Goal: Information Seeking & Learning: Learn about a topic

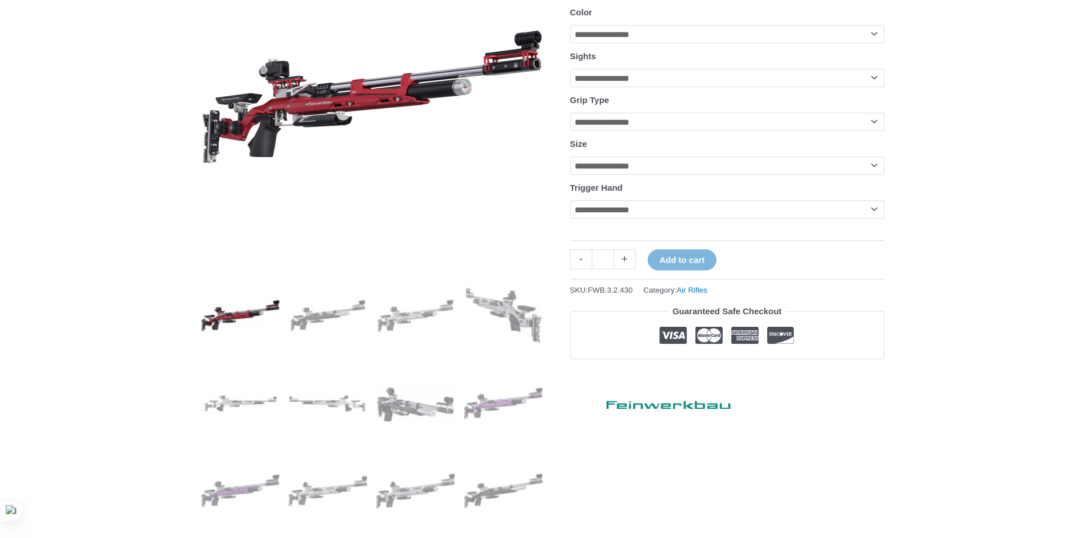
scroll to position [257, 0]
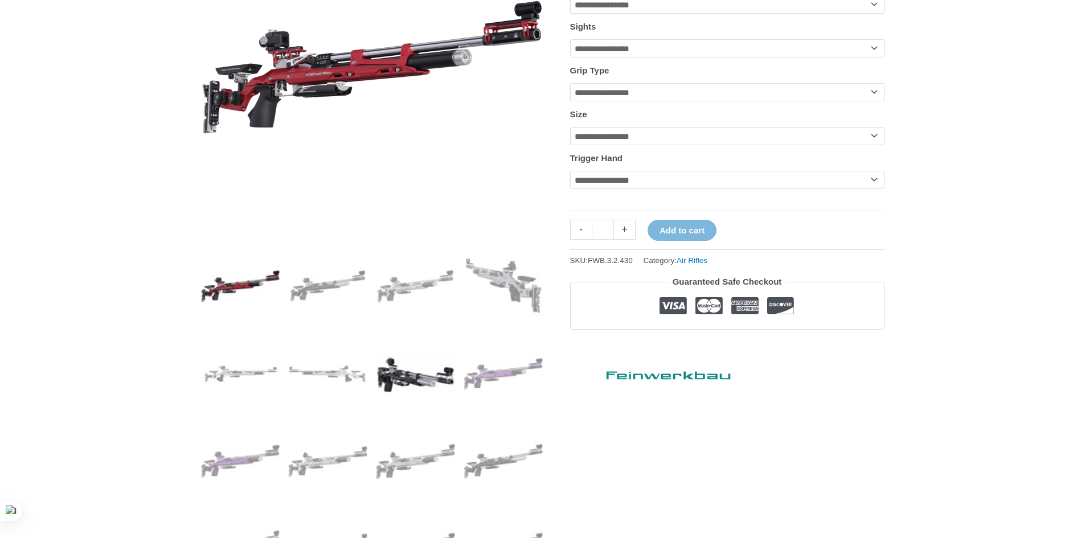
click at [418, 362] on img at bounding box center [415, 373] width 79 height 79
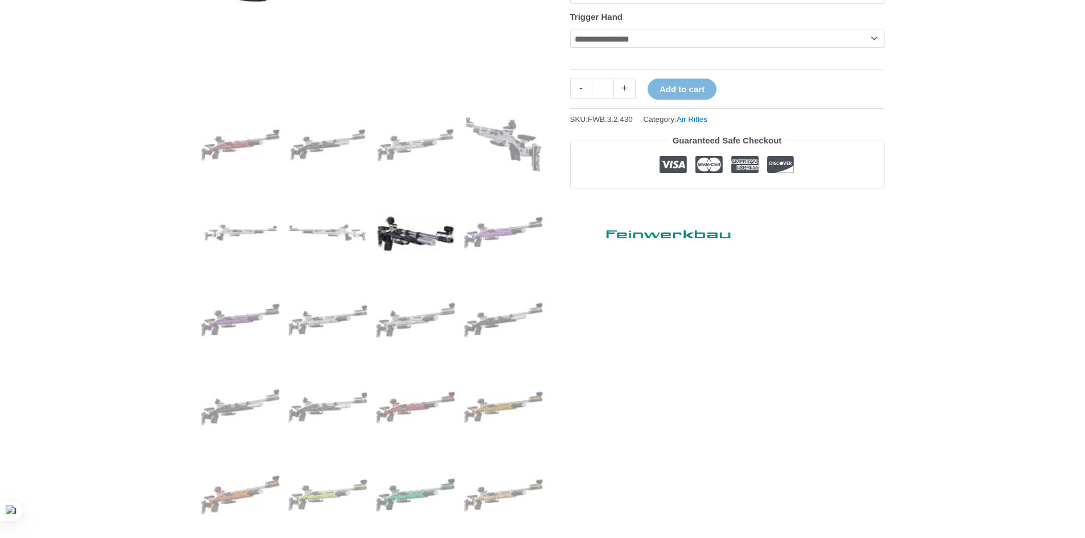
scroll to position [512, 0]
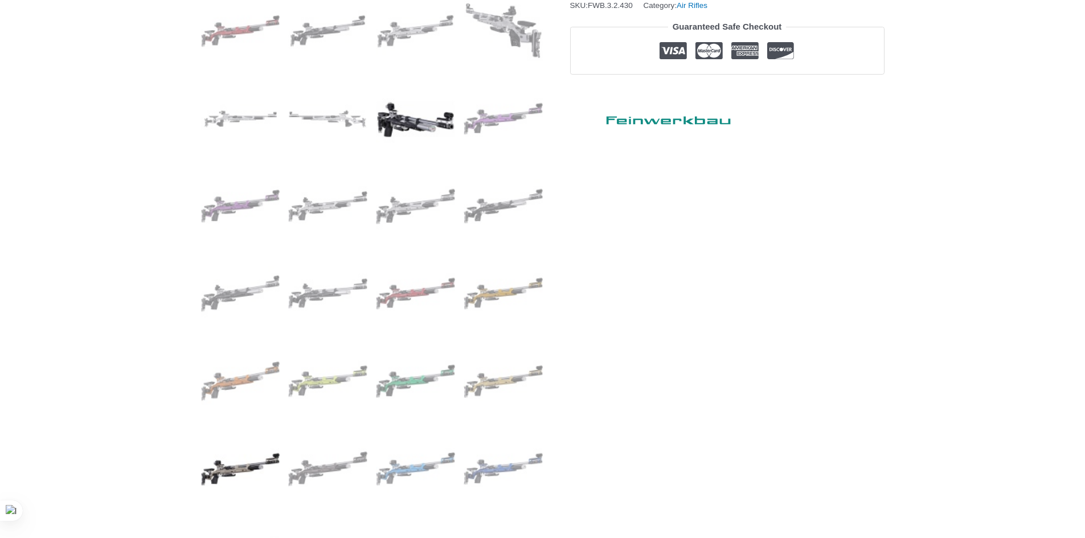
click at [244, 463] on img at bounding box center [240, 468] width 79 height 79
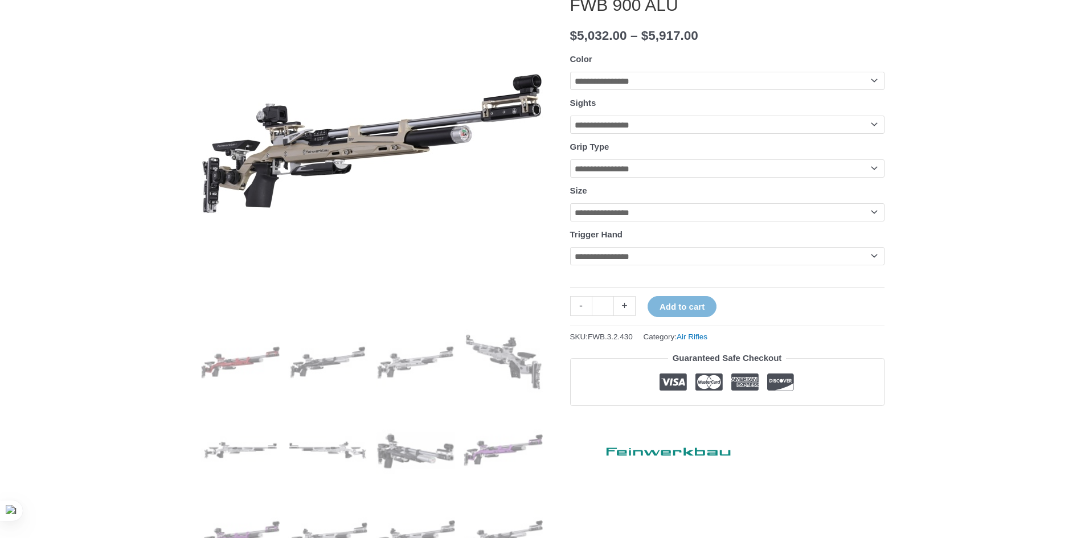
scroll to position [171, 0]
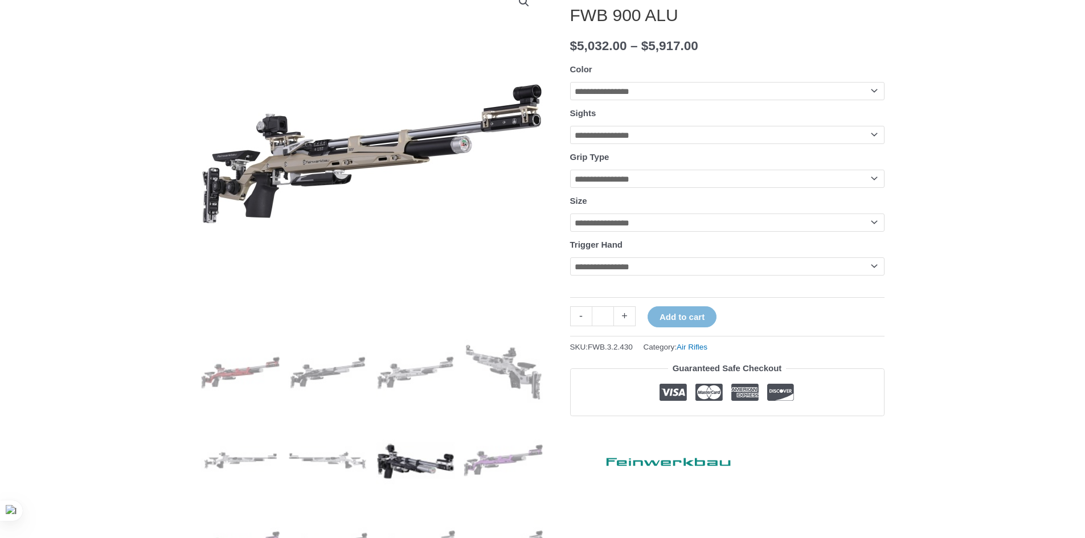
click at [425, 465] on img at bounding box center [415, 460] width 79 height 79
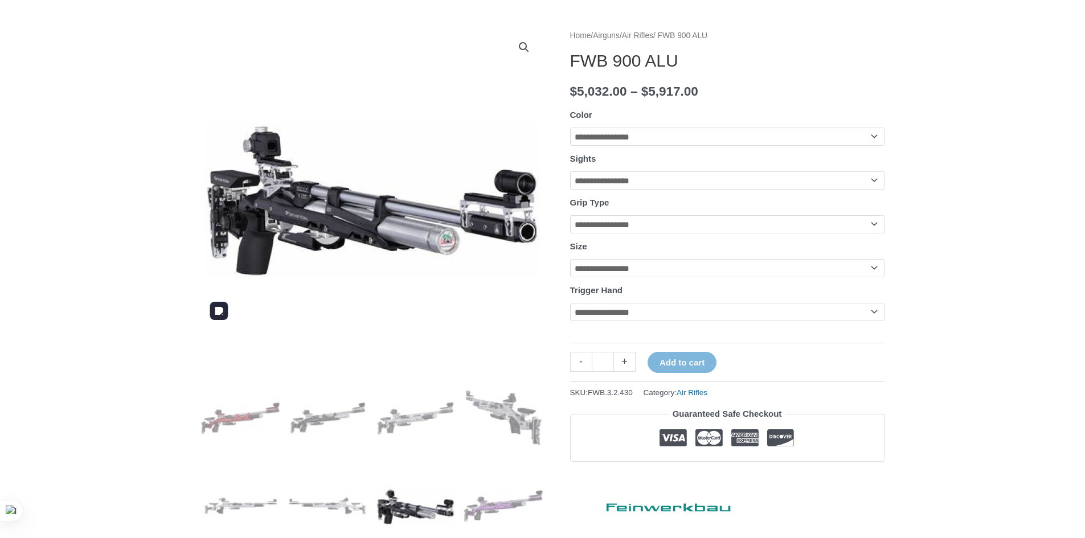
scroll to position [0, 0]
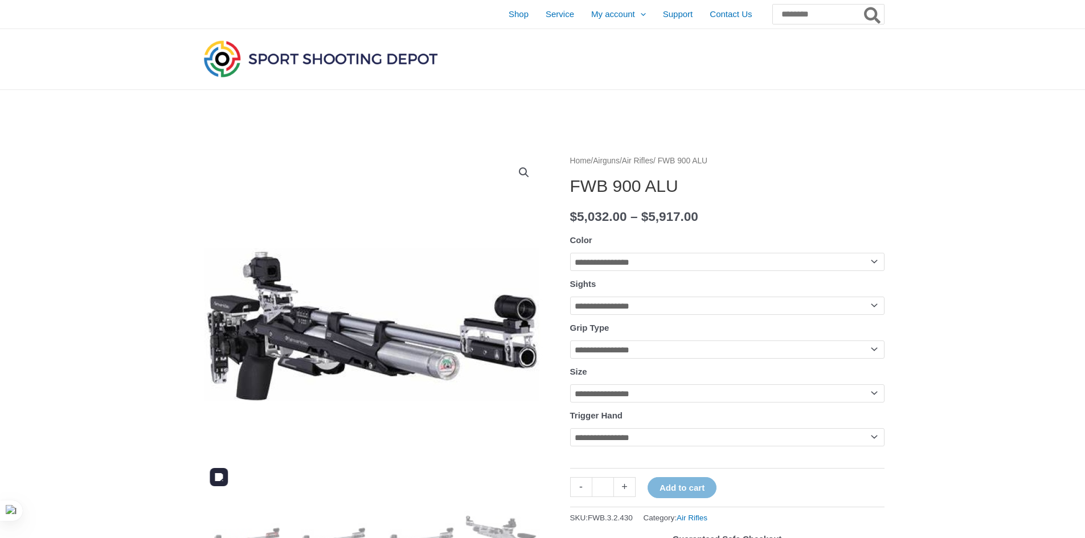
click at [332, 335] on img at bounding box center [372, 325] width 342 height 342
click at [436, 352] on img at bounding box center [372, 325] width 342 height 342
click at [456, 376] on img at bounding box center [372, 325] width 342 height 342
click at [454, 376] on img at bounding box center [372, 325] width 342 height 342
click at [449, 369] on img at bounding box center [372, 325] width 342 height 342
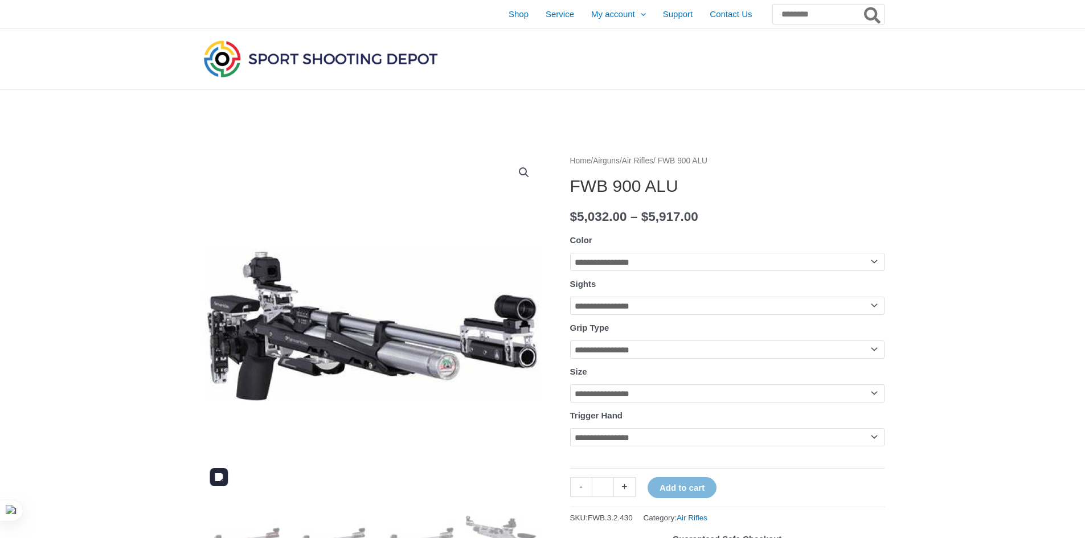
click at [449, 369] on img at bounding box center [372, 325] width 342 height 342
click at [449, 367] on img at bounding box center [372, 325] width 342 height 342
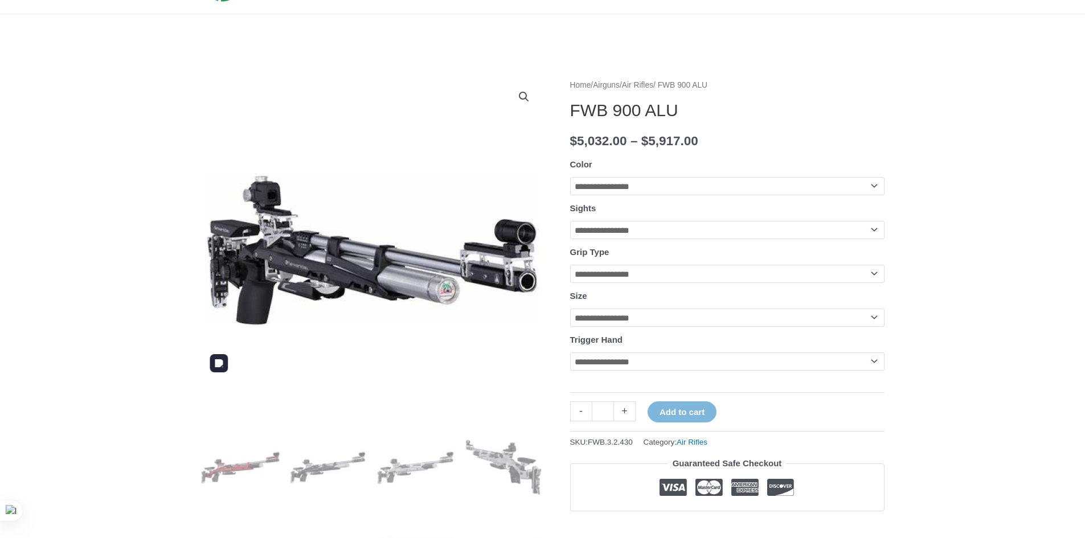
scroll to position [57, 0]
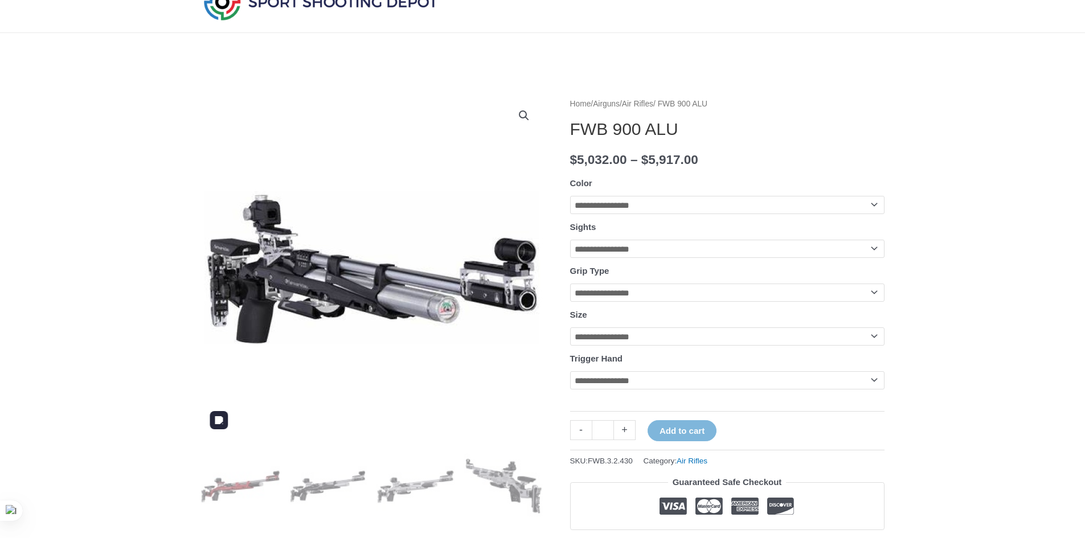
click at [524, 116] on link "View full-screen image gallery" at bounding box center [524, 115] width 20 height 20
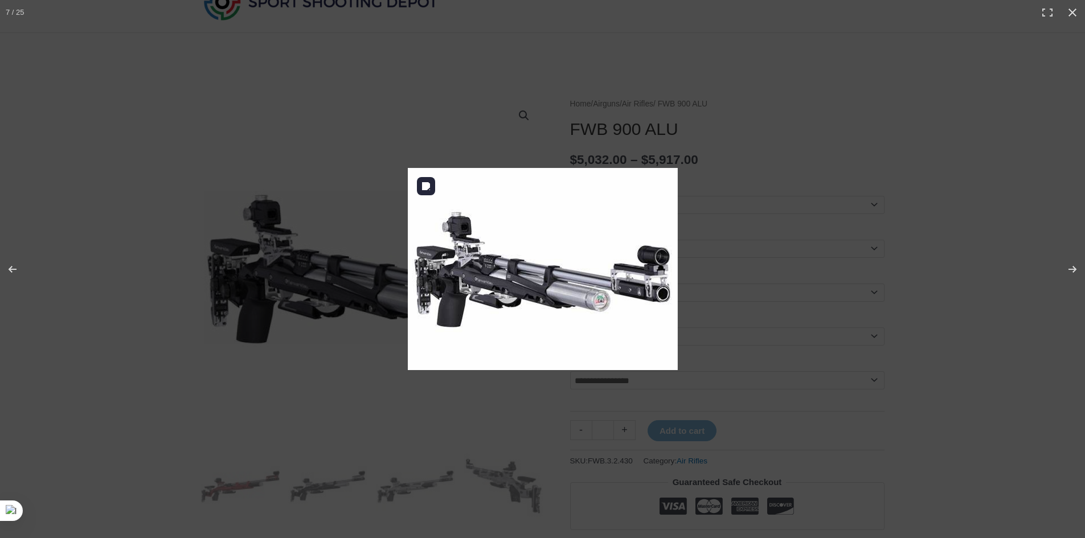
click at [602, 312] on img at bounding box center [543, 269] width 270 height 202
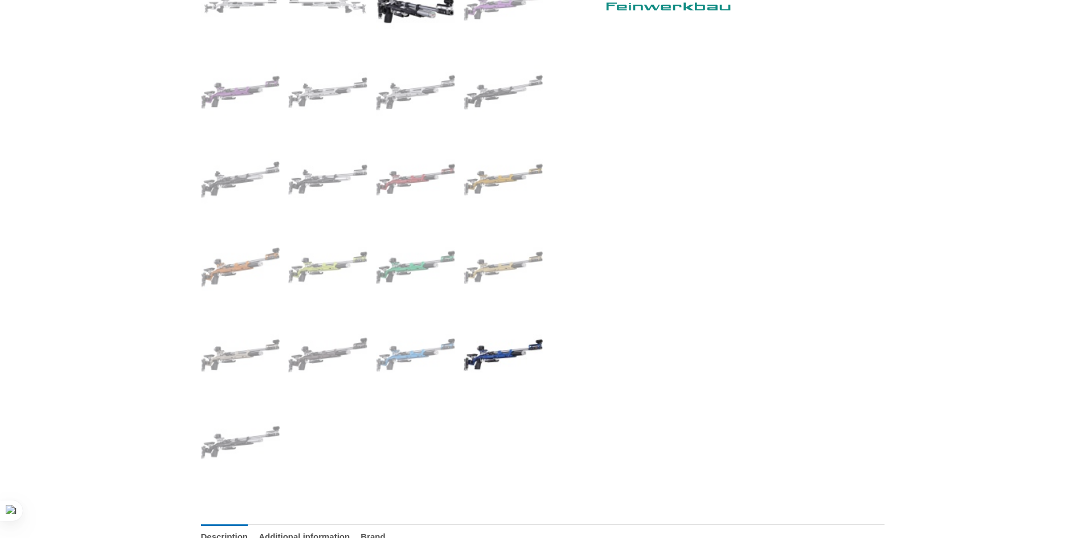
scroll to position [911, 0]
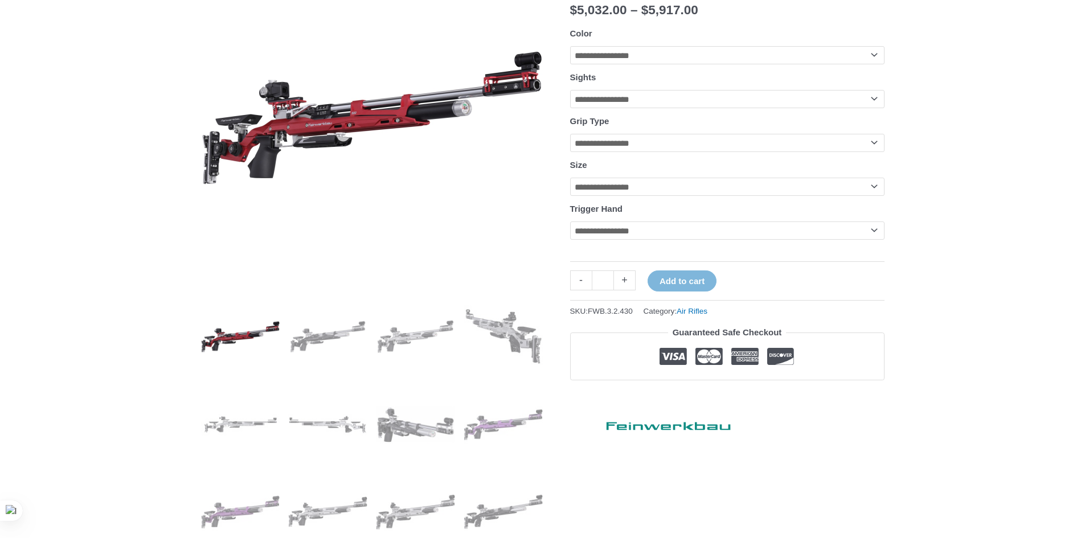
scroll to position [285, 0]
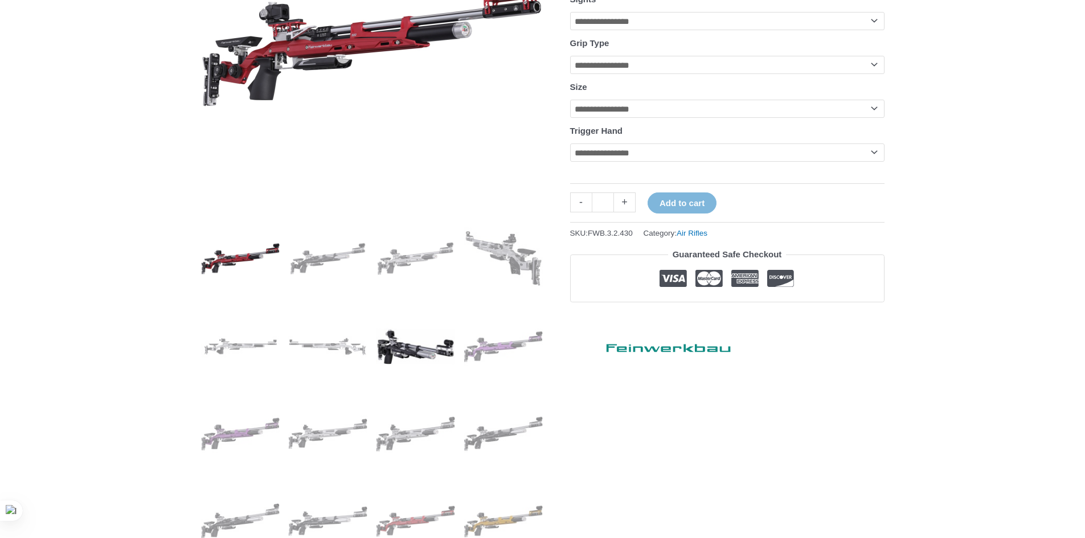
click at [413, 334] on img at bounding box center [415, 346] width 79 height 79
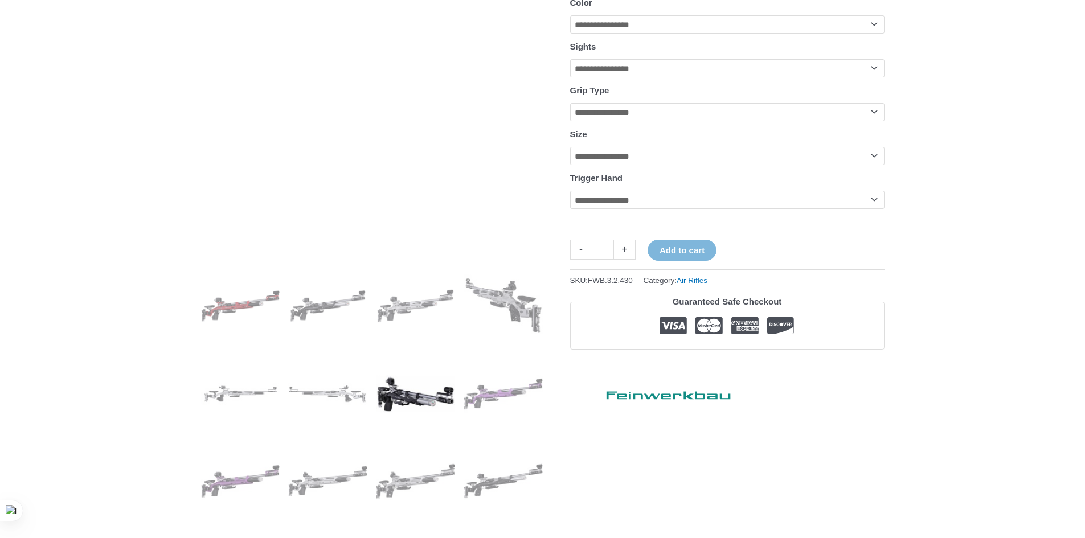
scroll to position [57, 0]
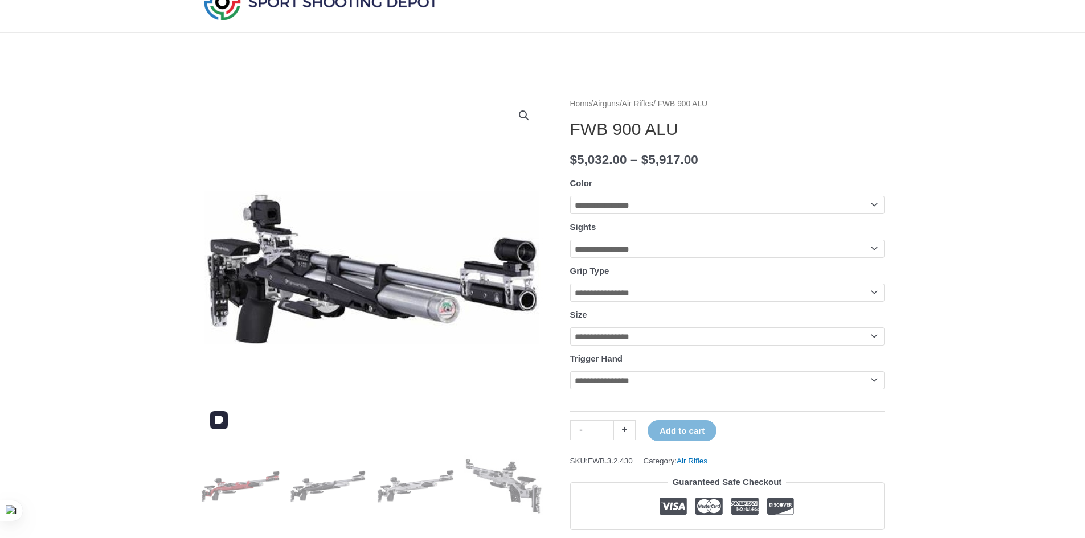
click at [452, 317] on img at bounding box center [372, 268] width 342 height 342
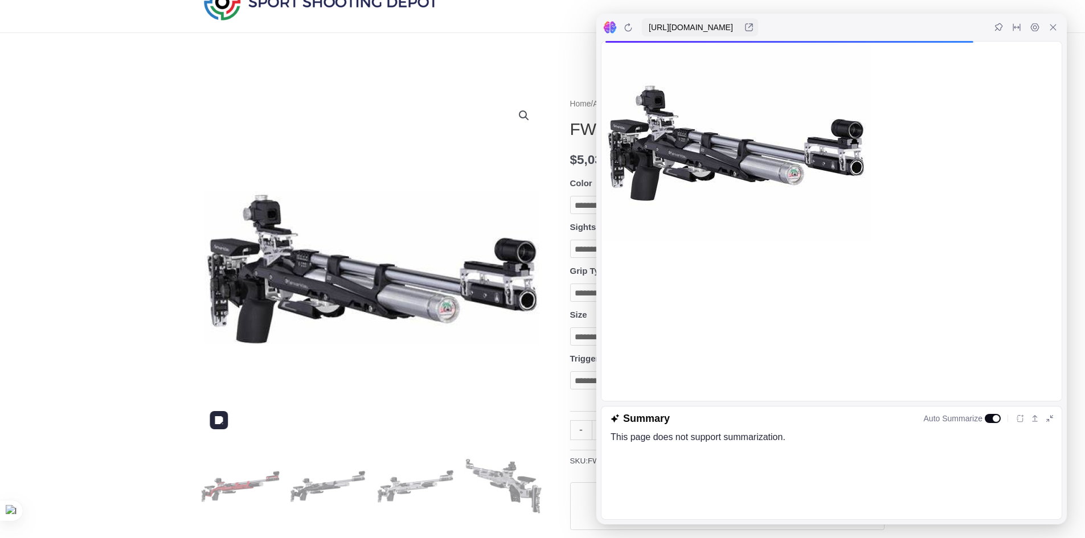
scroll to position [0, 0]
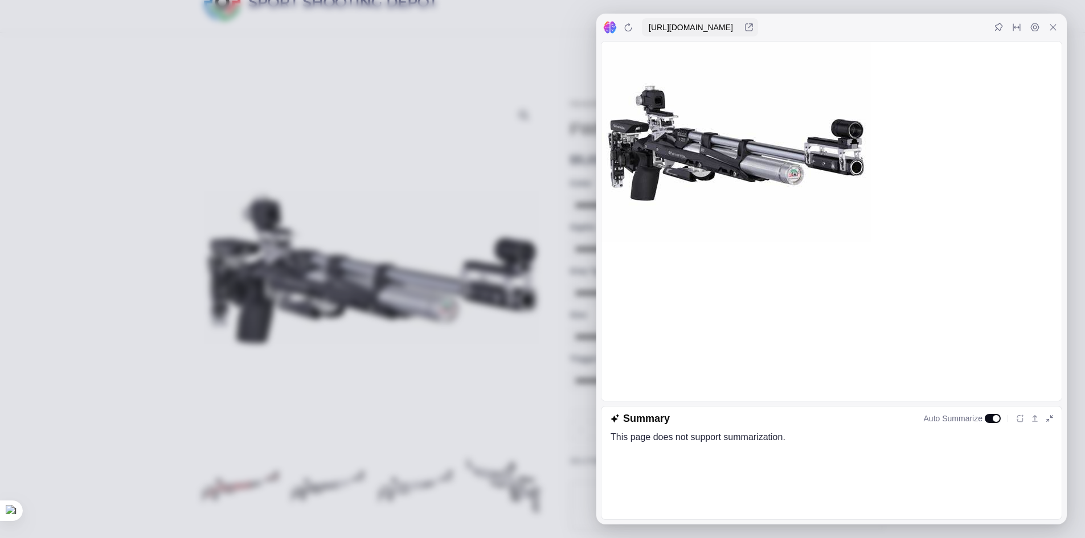
click at [733, 444] on div "This page does not support summarization." at bounding box center [831, 441] width 442 height 23
click at [778, 434] on div "This page does not support summarization." at bounding box center [831, 441] width 442 height 23
drag, startPoint x: 794, startPoint y: 437, endPoint x: 811, endPoint y: 441, distance: 17.0
click at [795, 437] on div "This page does not support summarization." at bounding box center [831, 441] width 442 height 23
click at [811, 441] on div "This page does not support summarization." at bounding box center [831, 441] width 442 height 23
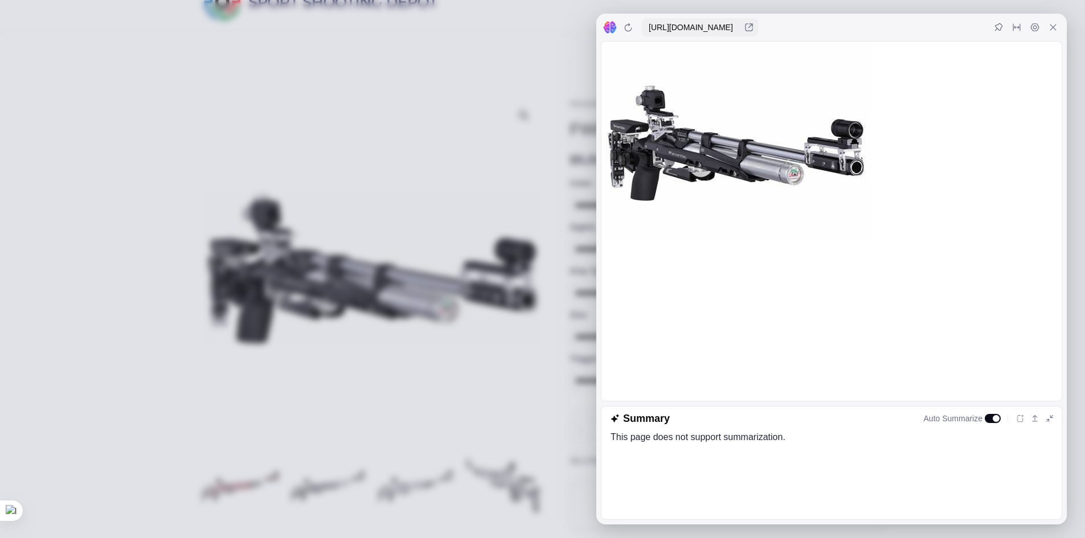
click at [733, 438] on div "This page does not support summarization." at bounding box center [831, 441] width 442 height 23
click at [1057, 24] on div at bounding box center [1053, 27] width 18 height 18
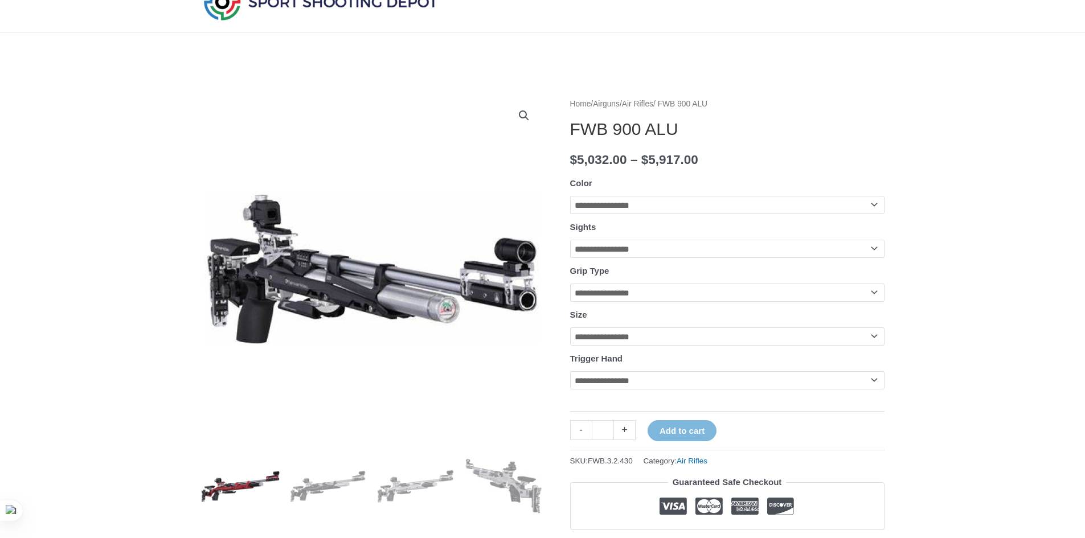
click at [247, 492] on img at bounding box center [240, 486] width 79 height 79
